Goal: Task Accomplishment & Management: Manage account settings

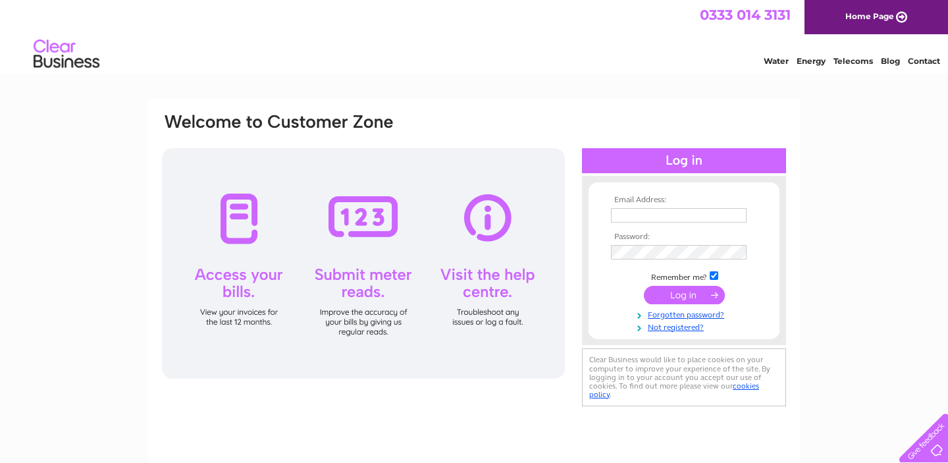
type input "[EMAIL_ADDRESS][DOMAIN_NAME]"
click at [669, 292] on input "submit" at bounding box center [684, 295] width 81 height 18
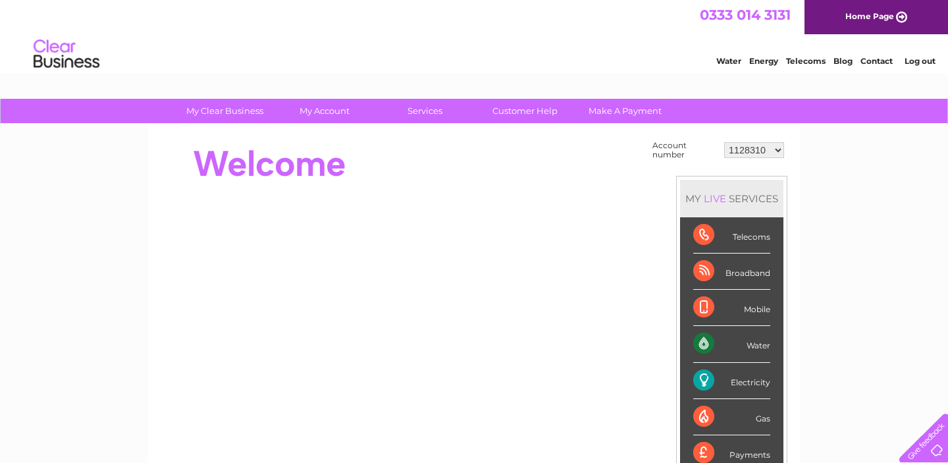
click at [778, 152] on select "1128310 30297710" at bounding box center [755, 150] width 60 height 16
select select "30297710"
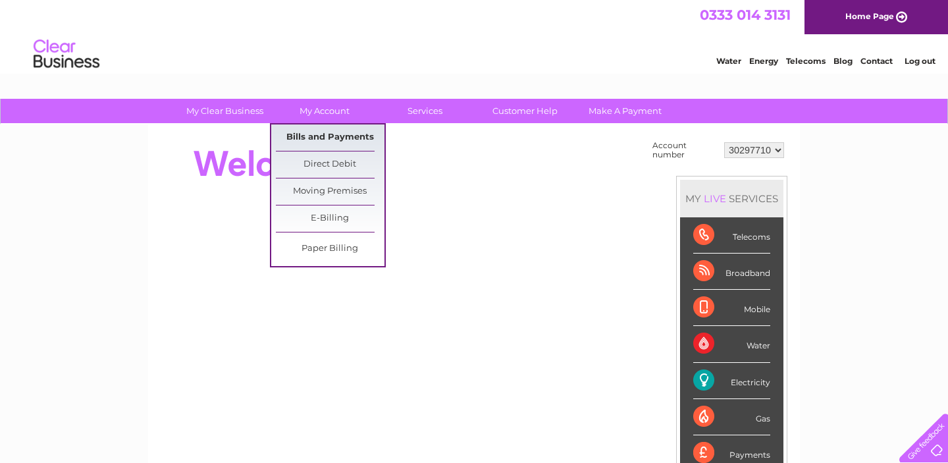
click at [313, 140] on link "Bills and Payments" at bounding box center [330, 137] width 109 height 26
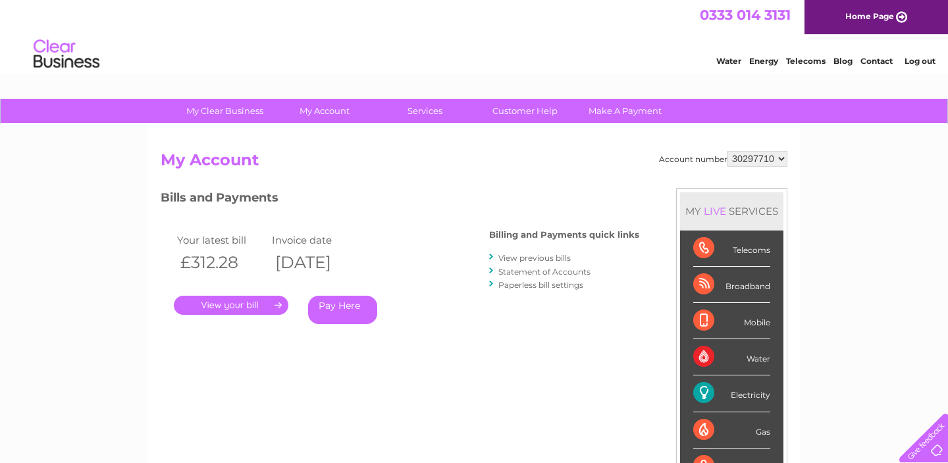
click at [259, 308] on link "." at bounding box center [231, 305] width 115 height 19
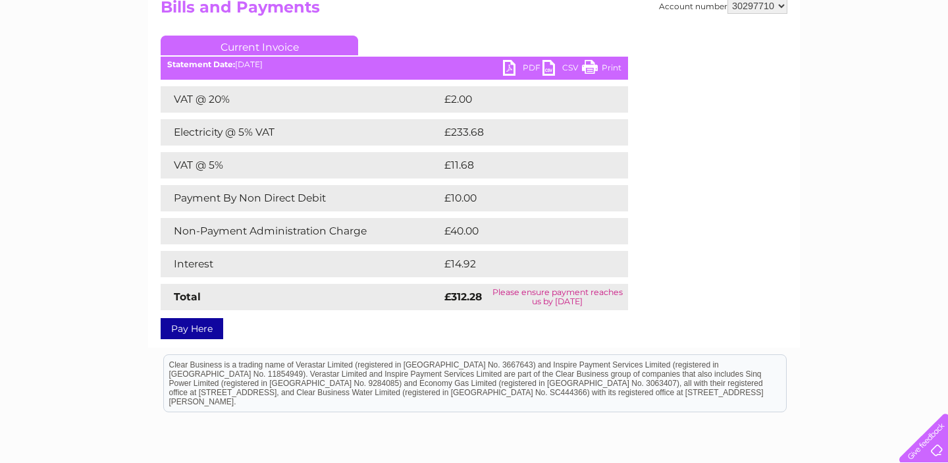
scroll to position [153, 0]
click at [512, 70] on link "PDF" at bounding box center [523, 68] width 40 height 19
click at [512, 65] on link "PDF" at bounding box center [523, 68] width 40 height 19
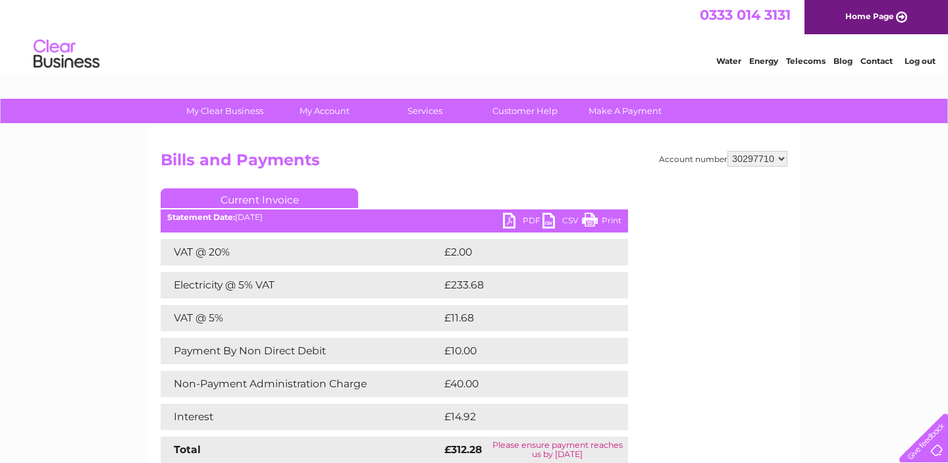
click at [777, 156] on select "1128310 30297710" at bounding box center [758, 159] width 60 height 16
select select "1128310"
